Goal: Information Seeking & Learning: Understand process/instructions

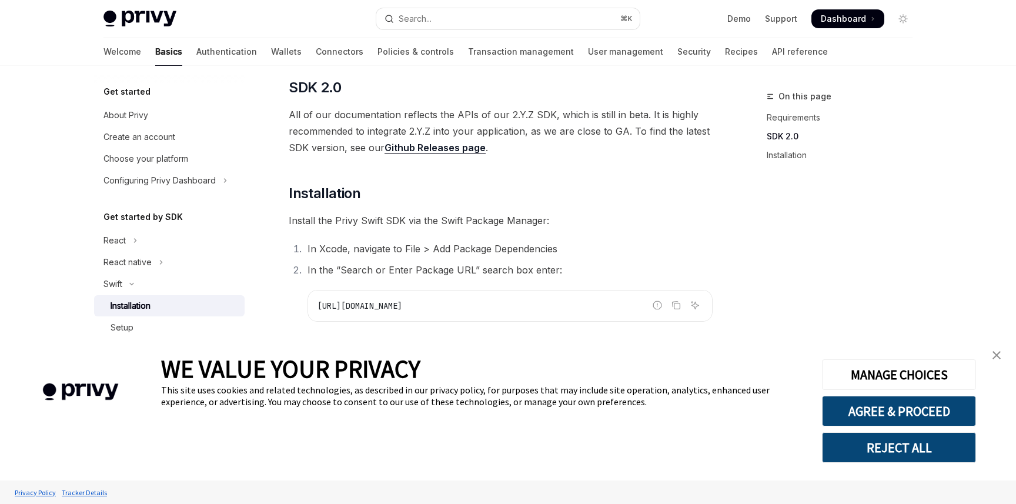
scroll to position [155, 0]
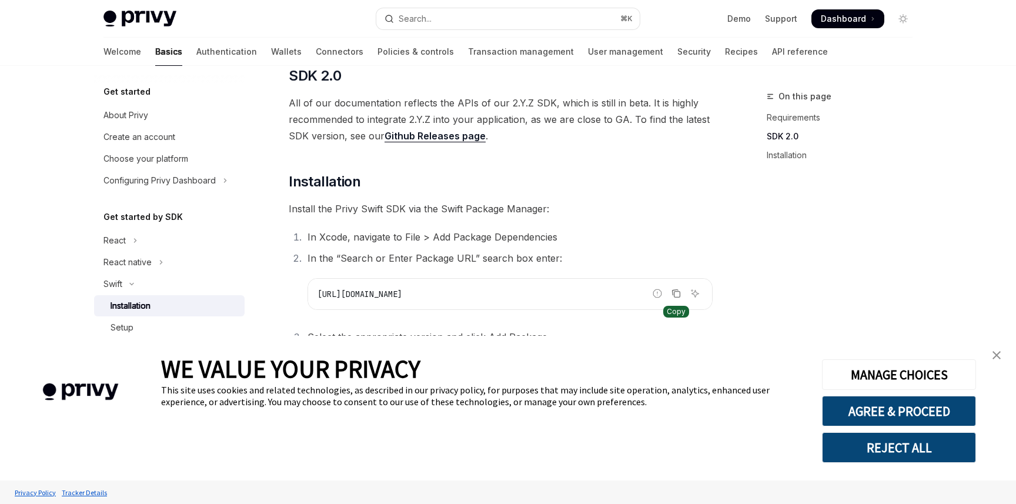
click at [677, 295] on icon "Copy the contents from the code block" at bounding box center [676, 293] width 9 height 9
click at [860, 445] on button "REJECT ALL" at bounding box center [899, 447] width 154 height 31
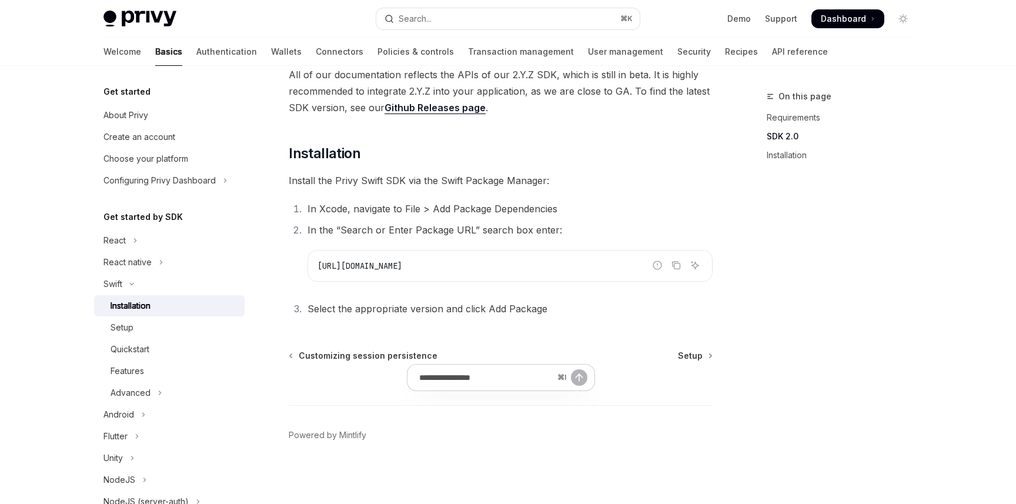
scroll to position [186, 0]
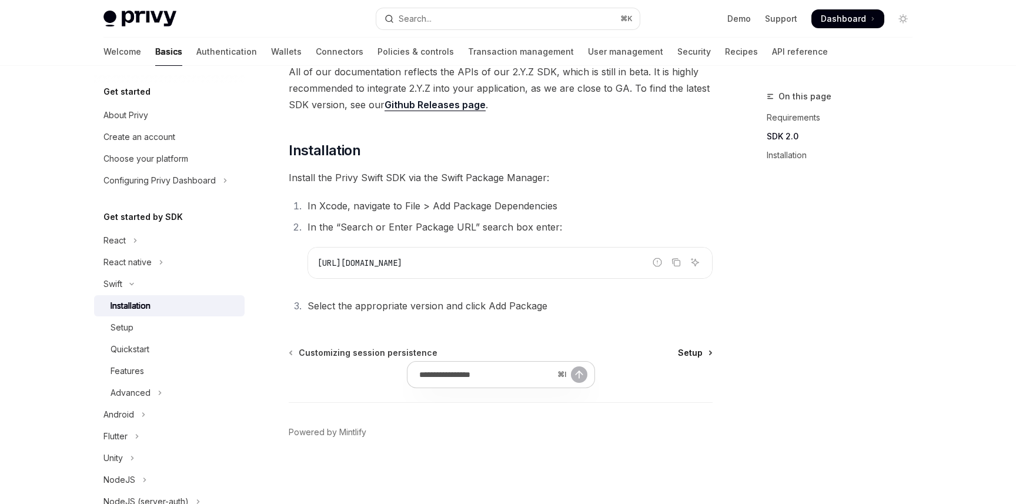
click at [690, 355] on span "Setup" at bounding box center [690, 353] width 25 height 12
type textarea "*"
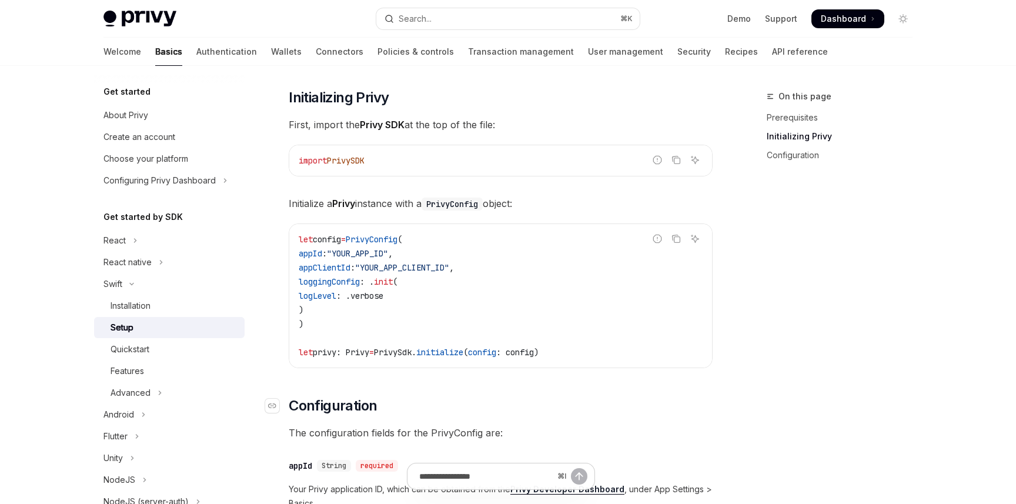
scroll to position [206, 0]
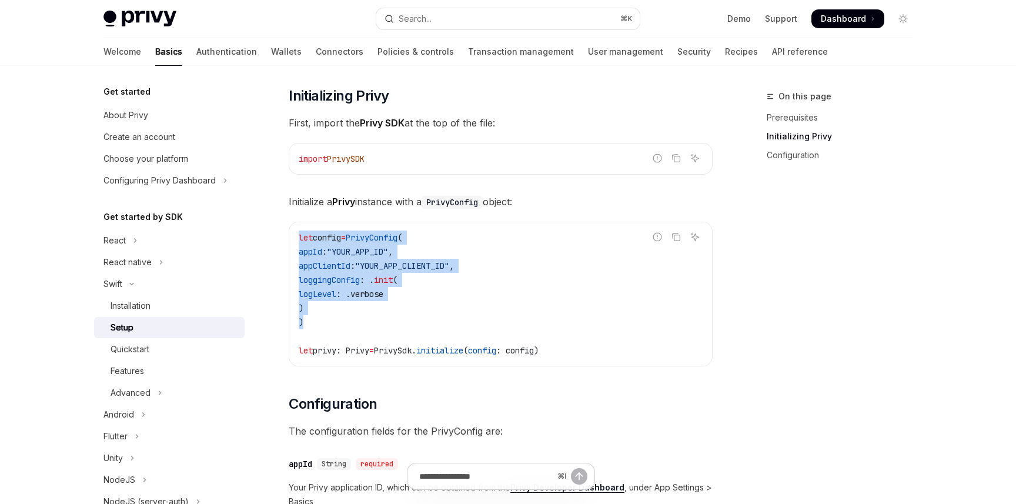
drag, startPoint x: 322, startPoint y: 325, endPoint x: 285, endPoint y: 231, distance: 101.3
click at [285, 231] on div "Swift Setup OpenAI Open in ChatGPT OpenAI Open in ChatGPT ​ Prerequisites Befor…" at bounding box center [390, 430] width 649 height 1094
copy code "let config = PrivyConfig ( appId : "YOUR_APP_ID" , appClientId : "YOUR_APP_CLIE…"
